Goal: Task Accomplishment & Management: Manage account settings

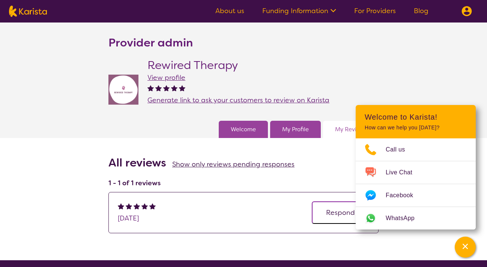
scroll to position [10, 0]
click at [217, 162] on span "Show only reviews pending responses" at bounding box center [233, 164] width 122 height 9
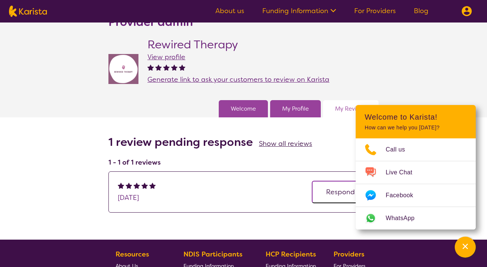
scroll to position [20, 0]
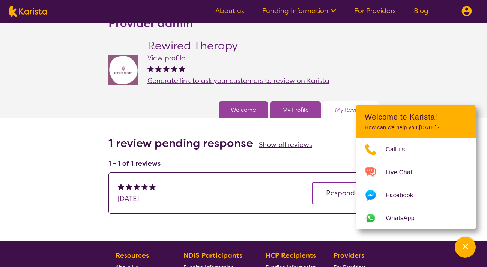
click at [279, 144] on span "Show all reviews" at bounding box center [285, 144] width 53 height 9
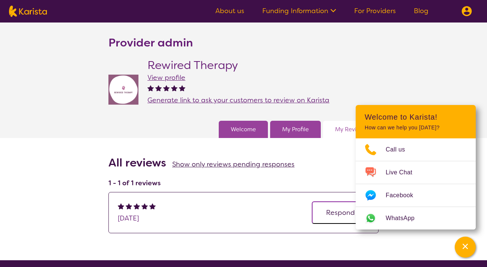
click at [177, 80] on span "View profile" at bounding box center [167, 77] width 38 height 9
